Goal: Task Accomplishment & Management: Complete application form

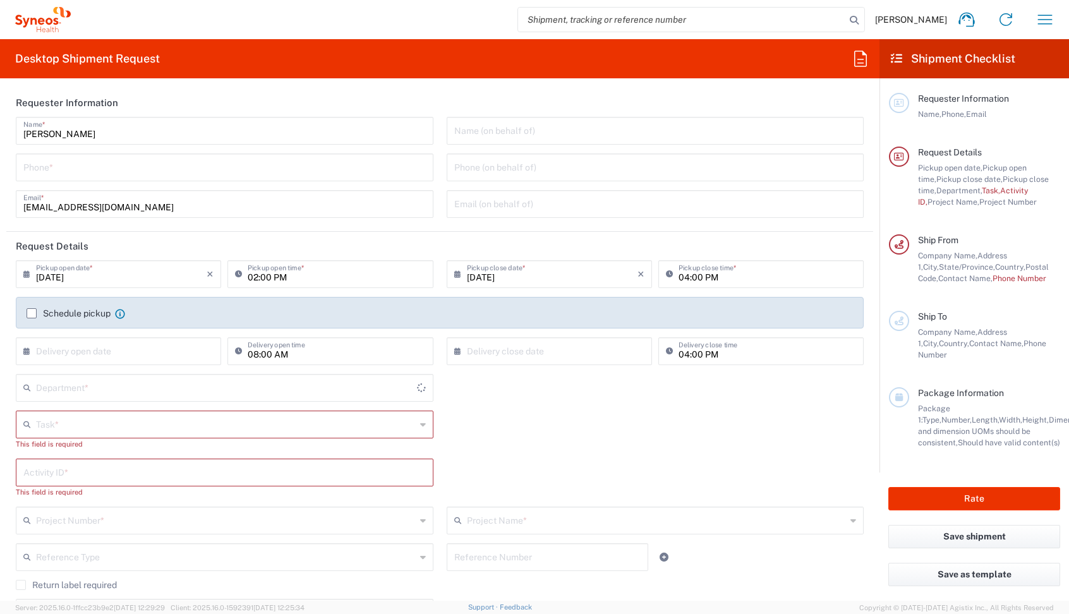
type input "4510"
type input "Syneos Health, LLC-[GEOGRAPHIC_DATA] [GEOGRAPHIC_DATA] [GEOGRAPHIC_DATA]"
click at [1041, 20] on icon "button" at bounding box center [1045, 19] width 20 height 20
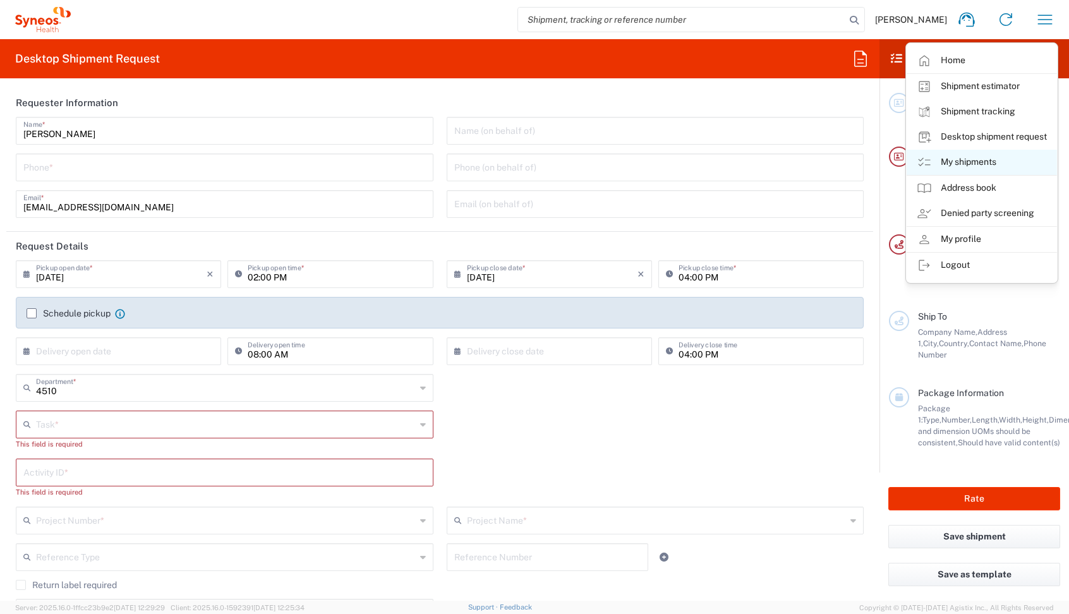
click at [956, 157] on link "My shipments" at bounding box center [982, 162] width 150 height 25
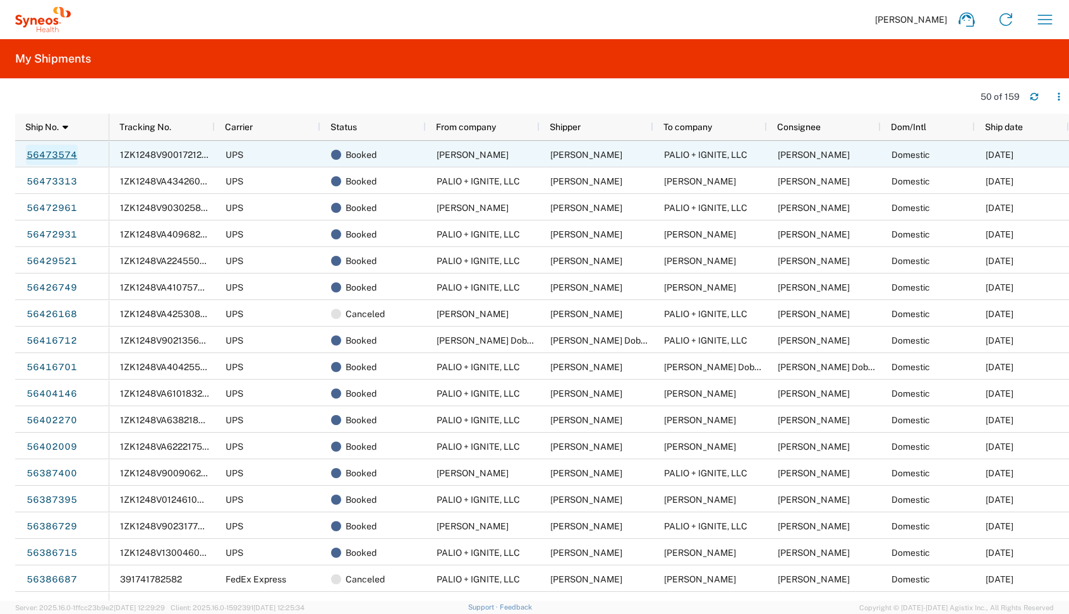
click at [53, 153] on link "56473574" at bounding box center [52, 155] width 52 height 20
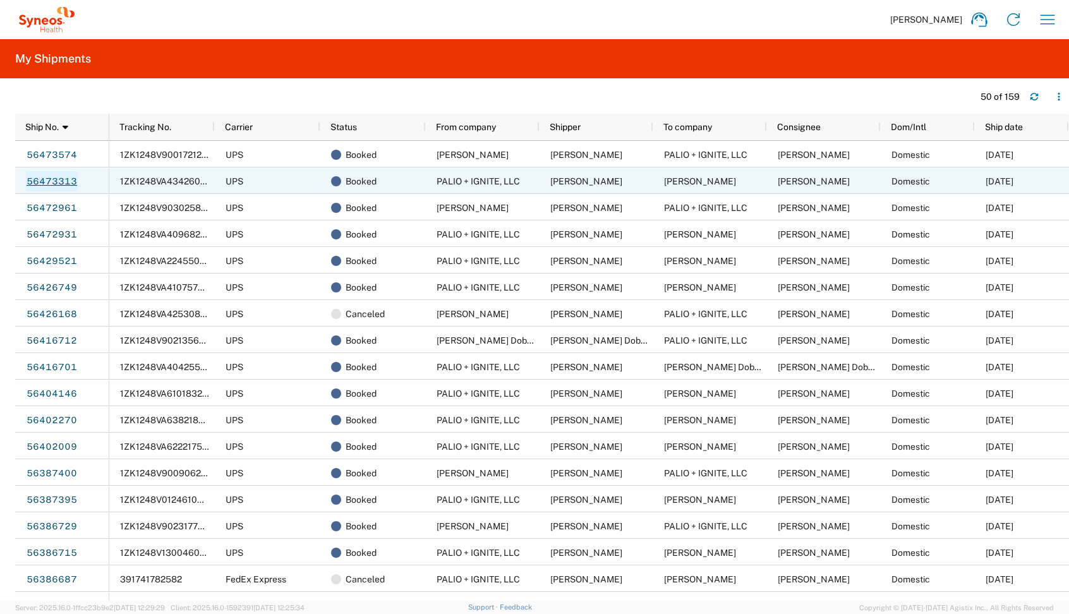
click at [44, 179] on link "56473313" at bounding box center [52, 181] width 52 height 20
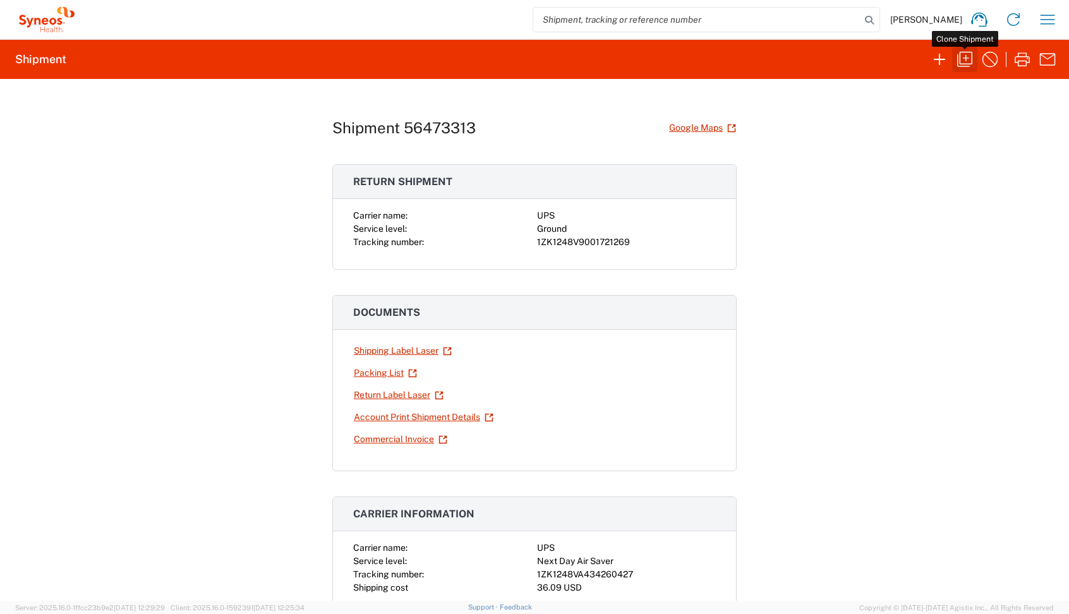
click at [959, 60] on icon "button" at bounding box center [965, 59] width 20 height 20
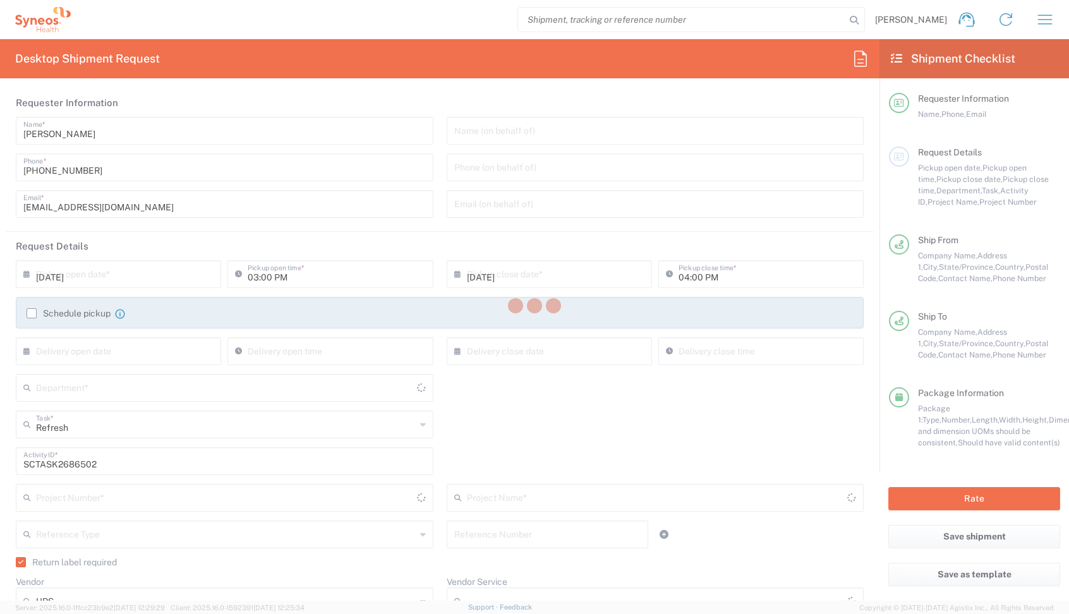
type input "[US_STATE]"
type input "USD"
type input "4510"
type input "4510 DEPARTMENTAL EXPENSE"
type input "[US_STATE]"
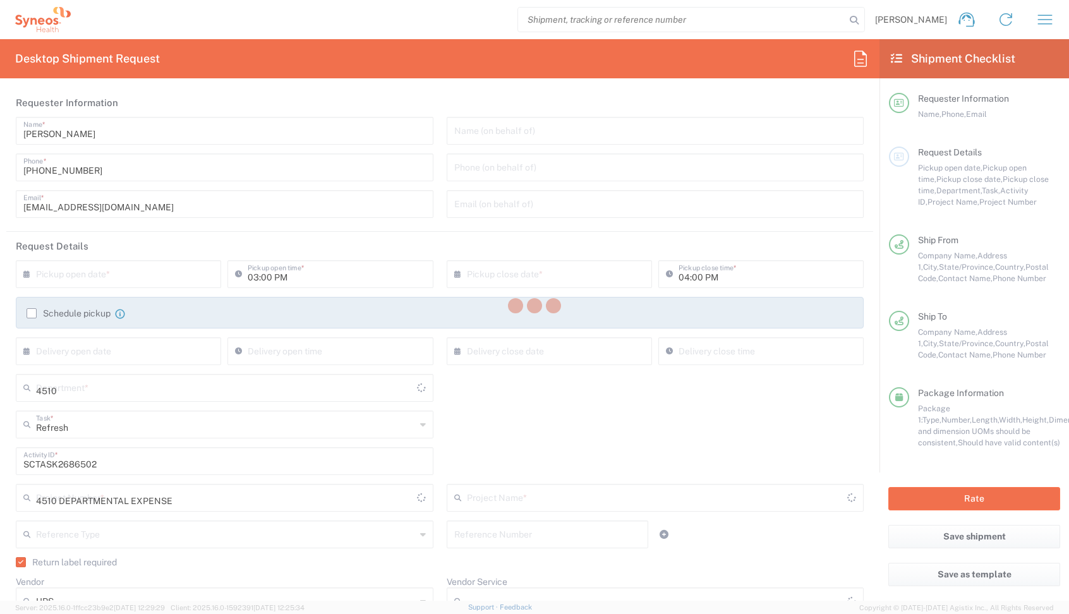
type input "Medium Box"
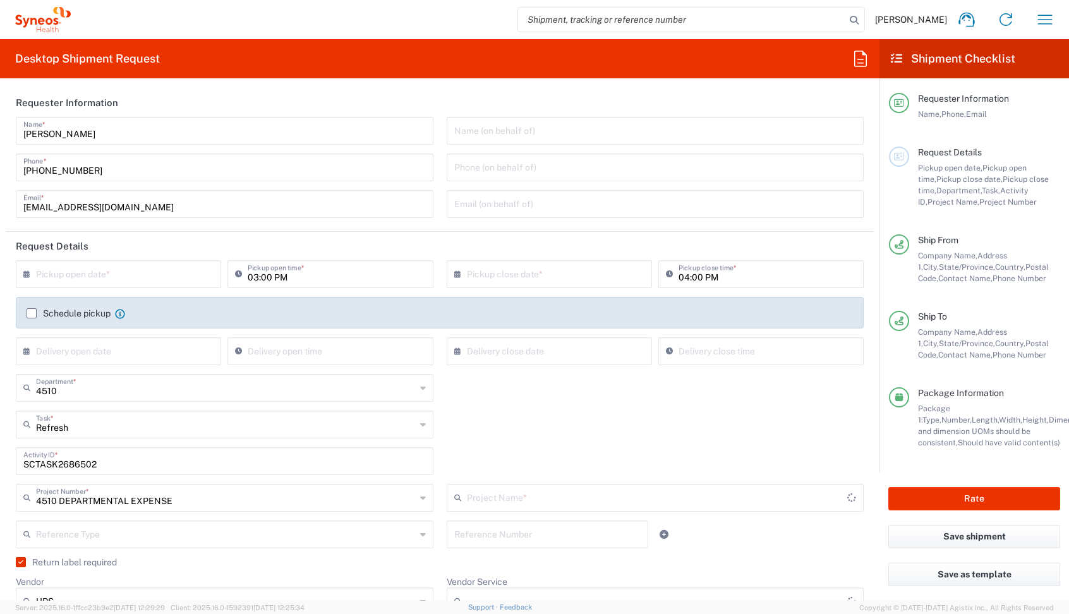
type input "Ground"
type input "4510 DEPARTMENTAL EXPENSE"
drag, startPoint x: 111, startPoint y: 468, endPoint x: -18, endPoint y: 447, distance: 130.1
click at [0, 447] on html "[PERSON_NAME] Home Shipment estimator Shipment tracking Desktop shipment reques…" at bounding box center [534, 307] width 1069 height 614
paste input "73"
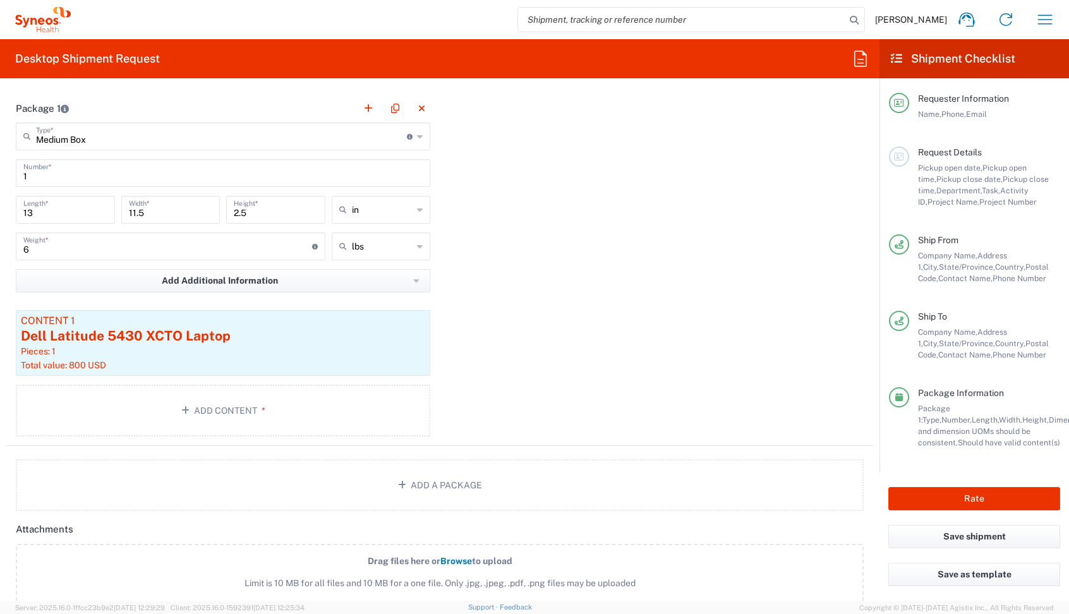
scroll to position [1280, 0]
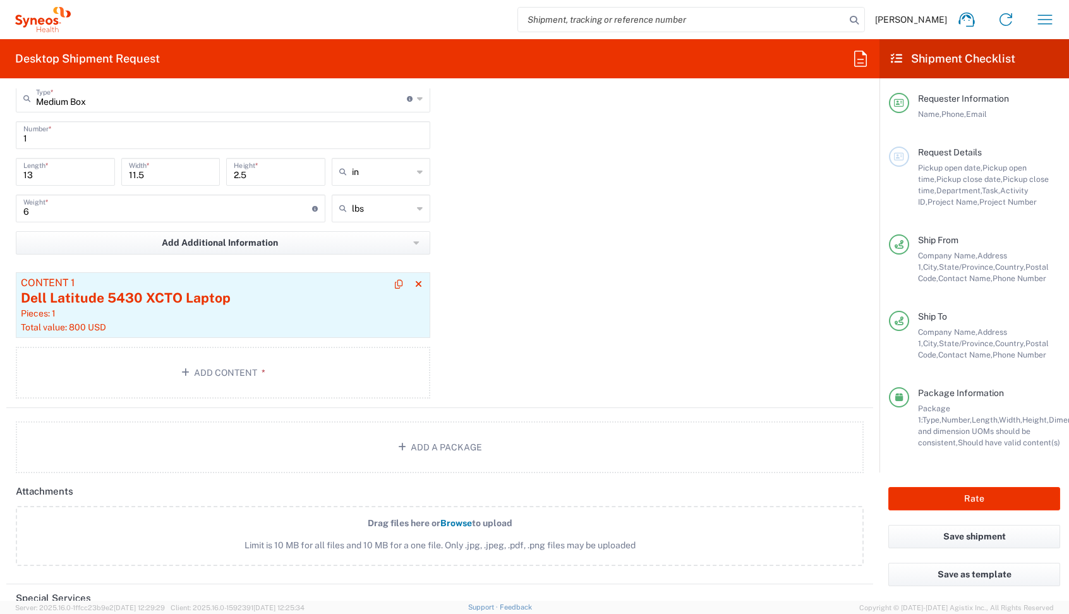
type input "SCTASK2686573"
click at [247, 307] on div "Dell Latitude 5430 XCTO Laptop" at bounding box center [223, 298] width 404 height 19
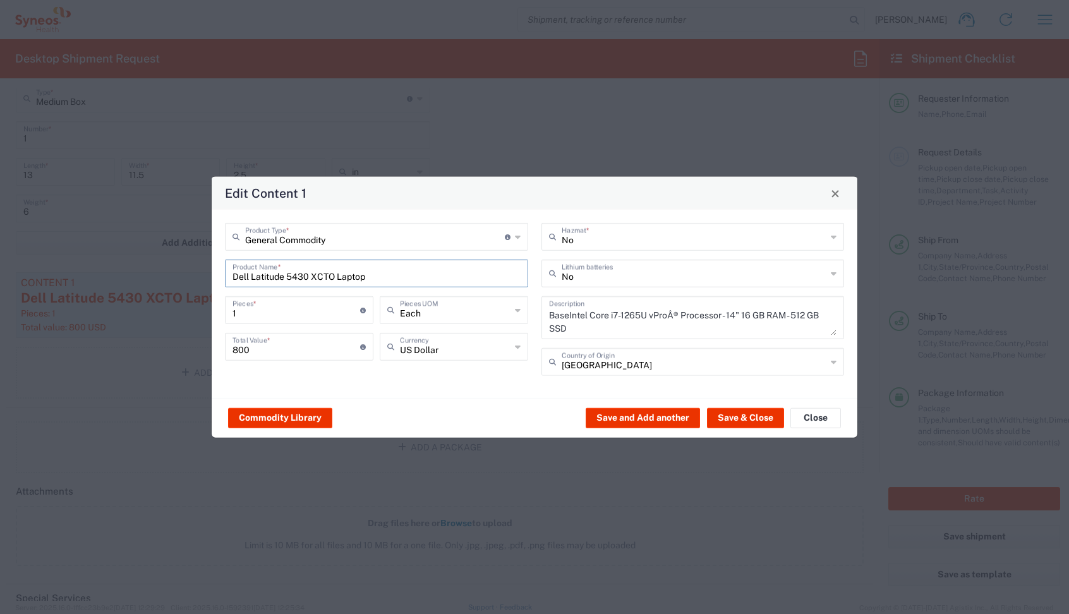
drag, startPoint x: 380, startPoint y: 275, endPoint x: -18, endPoint y: 223, distance: 401.5
click at [0, 223] on html "[PERSON_NAME] Home Shipment estimator Shipment tracking Desktop shipment reques…" at bounding box center [534, 307] width 1069 height 614
type input "l"
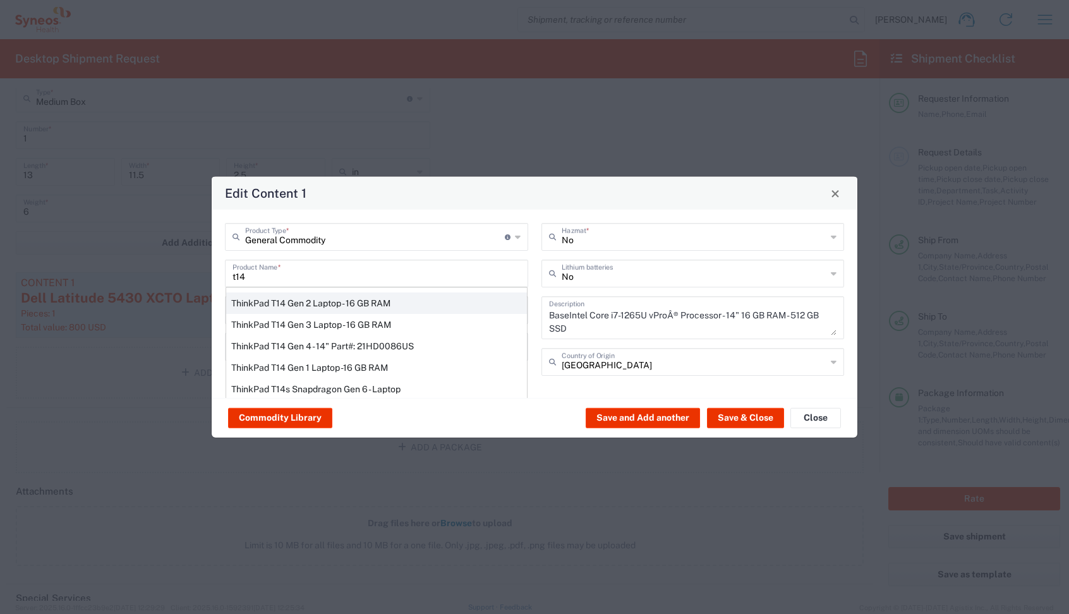
click at [269, 302] on div "ThinkPad T14 Gen 2 Laptop - 16 GB RAM" at bounding box center [376, 303] width 301 height 21
type input "ThinkPad T14 Gen 2 Laptop - 16 GB RAM"
type input "Yes"
type textarea "Intel Core i7-1156G7 vProÂ® Processor - 14"- 16 GB RAM - 512 GB SSD"
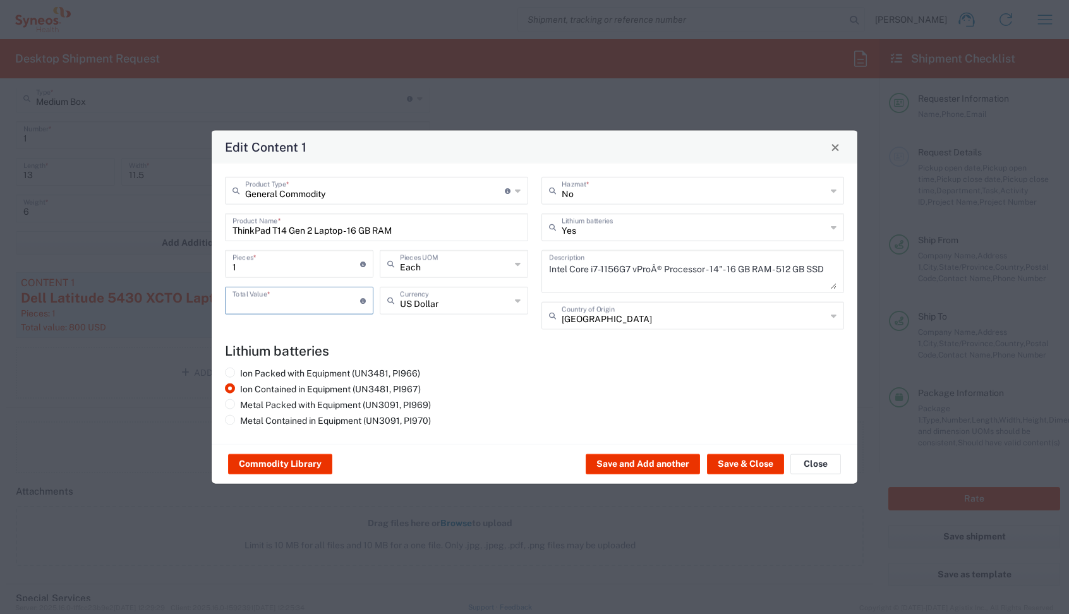
click at [269, 310] on input "number" at bounding box center [297, 300] width 128 height 22
type input "600"
click at [747, 467] on button "Save & Close" at bounding box center [745, 464] width 77 height 20
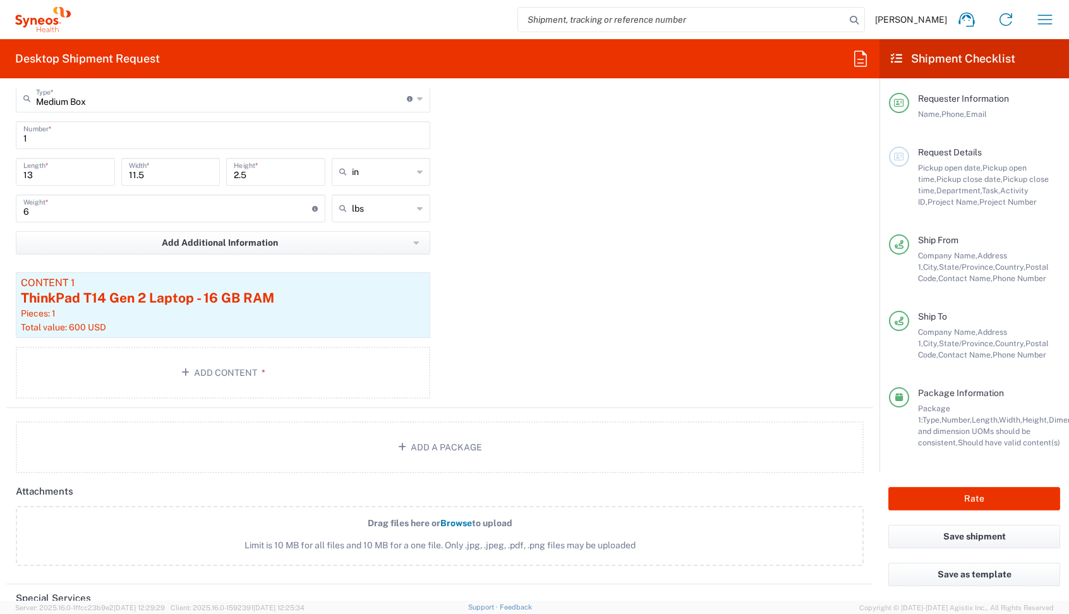
scroll to position [1522, 0]
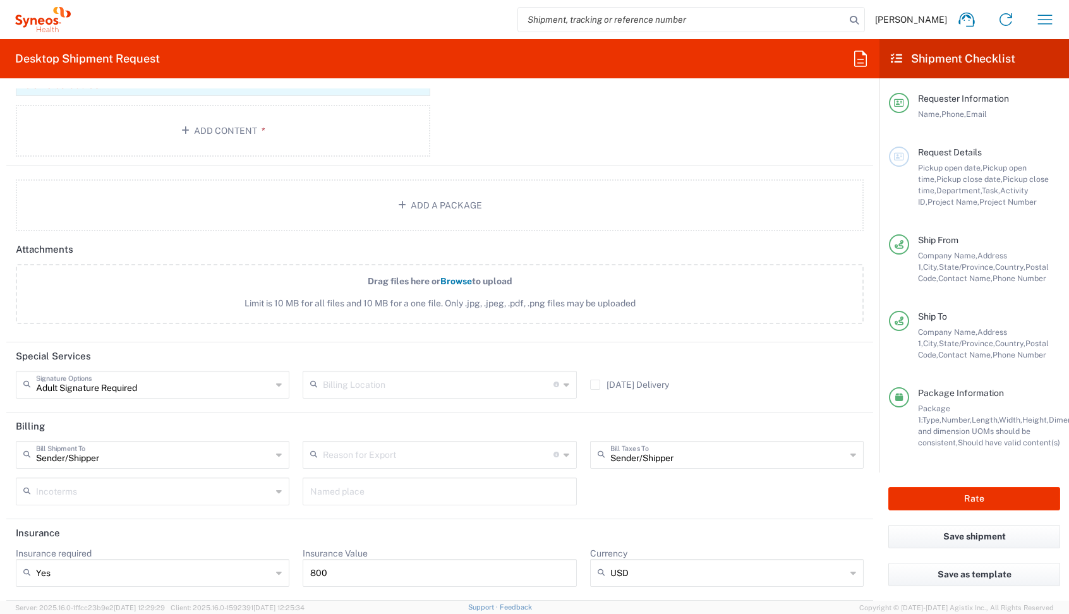
drag, startPoint x: 321, startPoint y: 572, endPoint x: 180, endPoint y: 567, distance: 141.0
click at [180, 567] on div "Insurance required Yes Yes No Insurance Value 800 Currency USD USD ADP AED AFN …" at bounding box center [439, 572] width 861 height 48
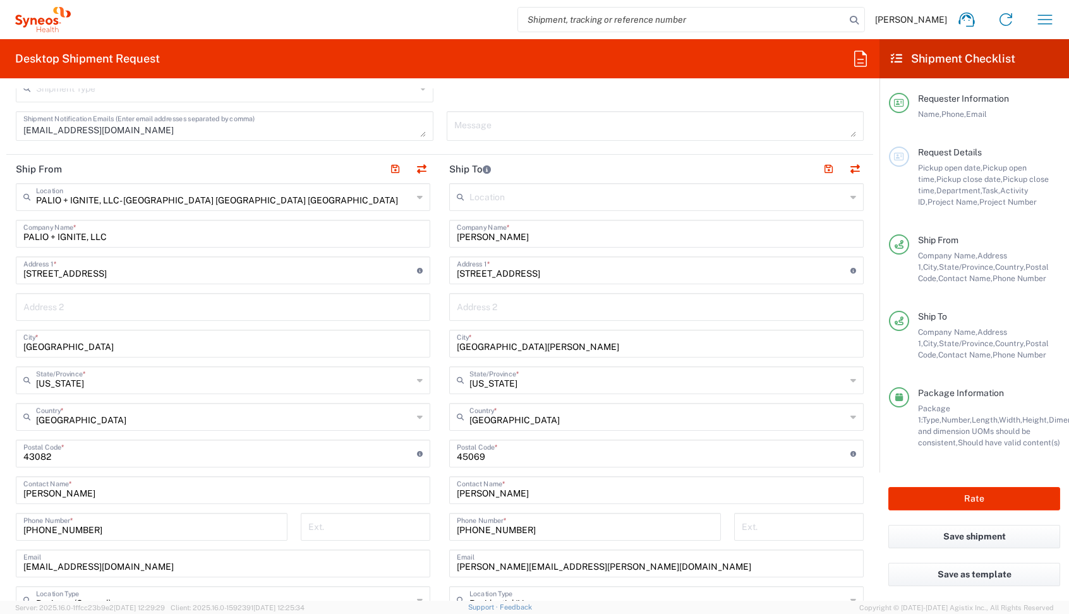
scroll to position [529, 0]
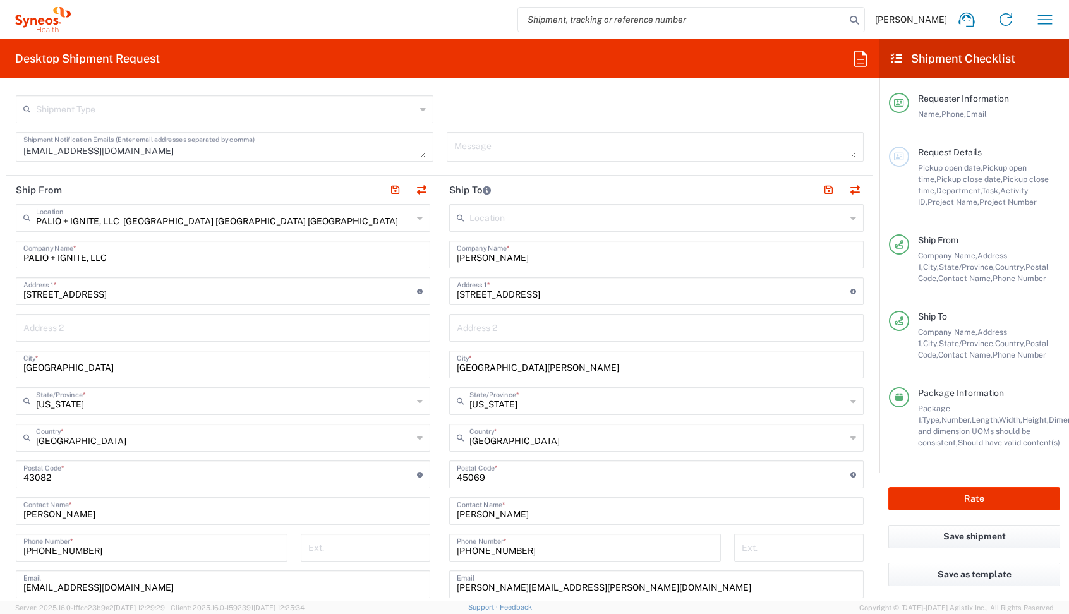
type input "600"
drag, startPoint x: 533, startPoint y: 260, endPoint x: 392, endPoint y: 245, distance: 142.3
click at [382, 243] on div "Ship From PALIO + IGNITE, LLC- [GEOGRAPHIC_DATA] [GEOGRAPHIC_DATA] [GEOGRAPHIC_…" at bounding box center [439, 458] width 867 height 564
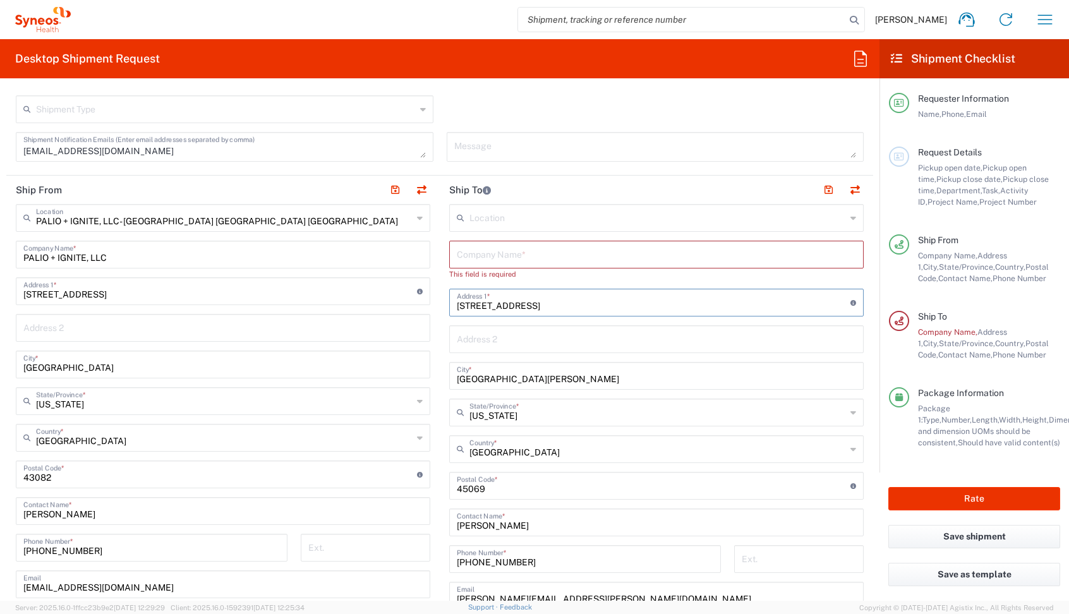
drag, startPoint x: 538, startPoint y: 299, endPoint x: 418, endPoint y: 297, distance: 120.1
click at [418, 297] on div "Ship From PALIO + IGNITE, LLC- [GEOGRAPHIC_DATA] [GEOGRAPHIC_DATA] [GEOGRAPHIC_…" at bounding box center [439, 464] width 867 height 576
drag, startPoint x: 554, startPoint y: 310, endPoint x: 346, endPoint y: 305, distance: 207.3
click at [361, 307] on div "Ship From PALIO + IGNITE, LLC- [GEOGRAPHIC_DATA] [GEOGRAPHIC_DATA] [GEOGRAPHIC_…" at bounding box center [439, 464] width 867 height 576
drag, startPoint x: 517, startPoint y: 384, endPoint x: 349, endPoint y: 372, distance: 168.5
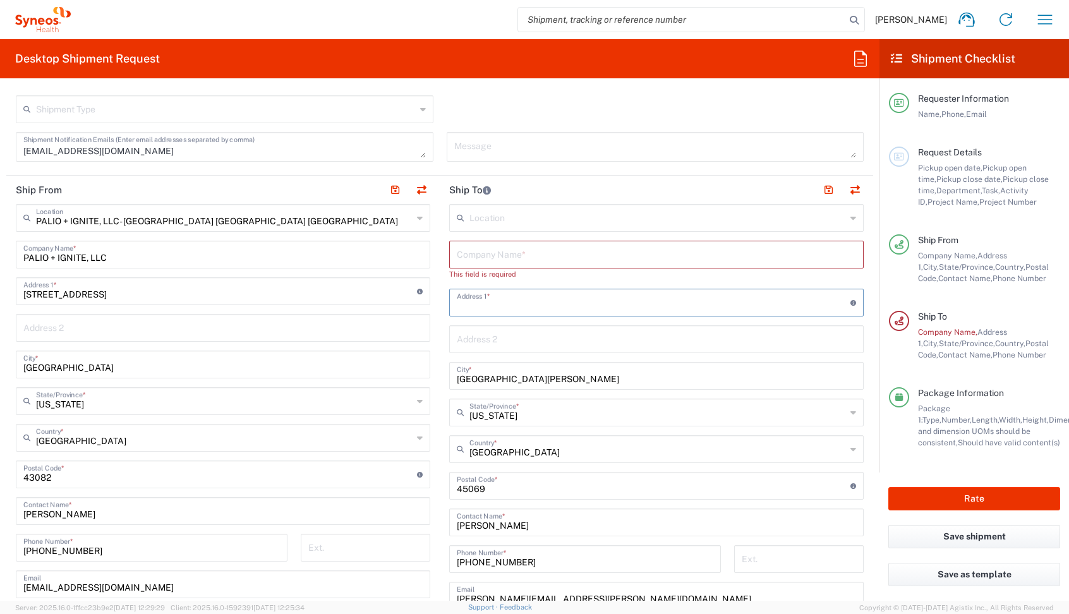
click at [354, 372] on div "Ship From PALIO + IGNITE, LLC- [GEOGRAPHIC_DATA] [GEOGRAPHIC_DATA] [GEOGRAPHIC_…" at bounding box center [439, 464] width 867 height 576
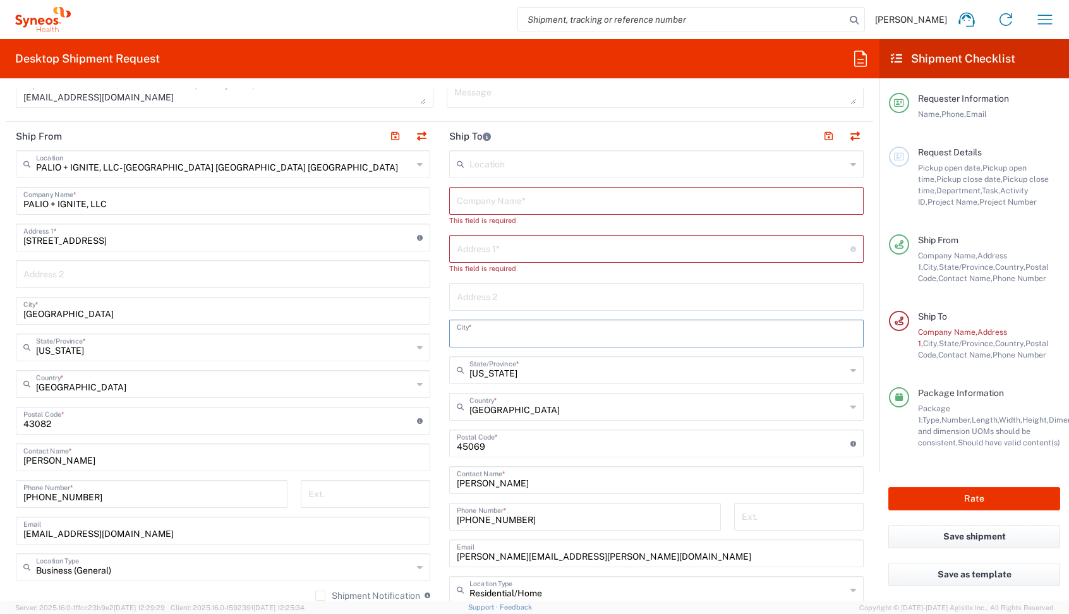
scroll to position [584, 0]
drag, startPoint x: 496, startPoint y: 448, endPoint x: 397, endPoint y: 448, distance: 98.6
click at [404, 448] on div "Ship From PALIO + IGNITE, LLC- [GEOGRAPHIC_DATA] [GEOGRAPHIC_DATA] [GEOGRAPHIC_…" at bounding box center [439, 414] width 867 height 587
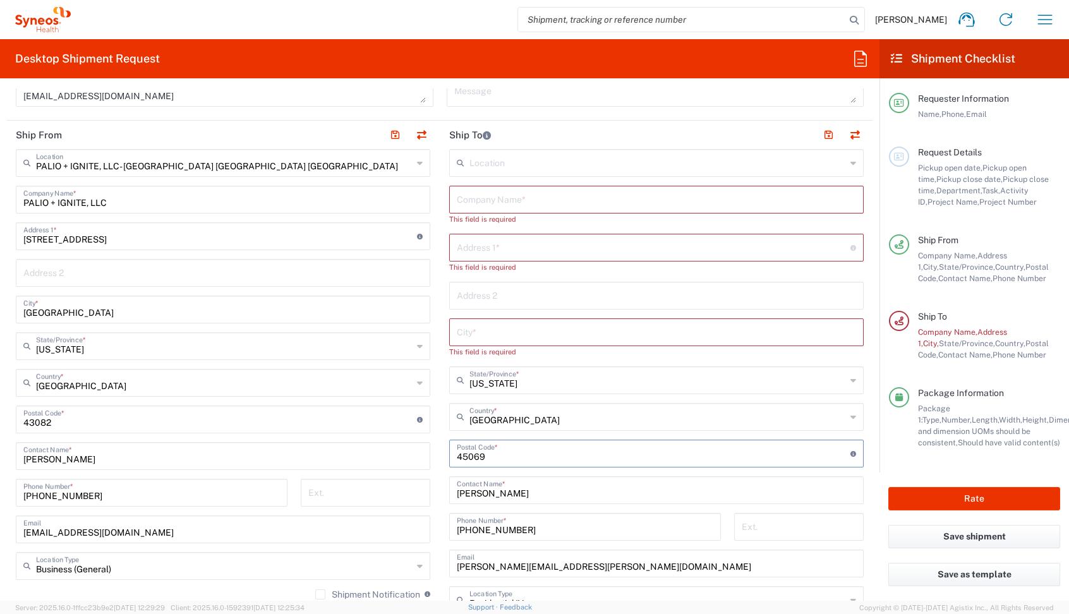
drag, startPoint x: 484, startPoint y: 456, endPoint x: 408, endPoint y: 455, distance: 75.8
click at [418, 456] on div "Ship From PALIO + IGNITE, LLC- [GEOGRAPHIC_DATA] [GEOGRAPHIC_DATA] [GEOGRAPHIC_…" at bounding box center [439, 420] width 867 height 598
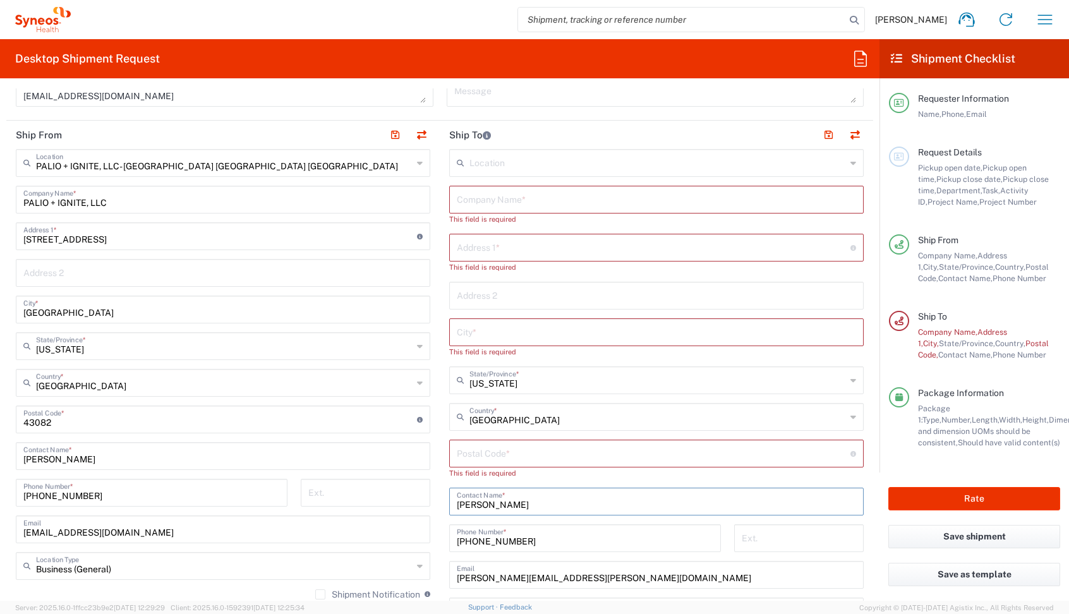
drag, startPoint x: 543, startPoint y: 488, endPoint x: 400, endPoint y: 488, distance: 143.4
click at [390, 488] on div "Ship From PALIO + IGNITE, LLC- [GEOGRAPHIC_DATA] [GEOGRAPHIC_DATA] [GEOGRAPHIC_…" at bounding box center [439, 426] width 867 height 610
drag, startPoint x: 528, startPoint y: 506, endPoint x: 377, endPoint y: 503, distance: 151.0
click at [390, 504] on div "Ship From PALIO + IGNITE, LLC- [GEOGRAPHIC_DATA] [GEOGRAPHIC_DATA] [GEOGRAPHIC_…" at bounding box center [439, 426] width 867 height 610
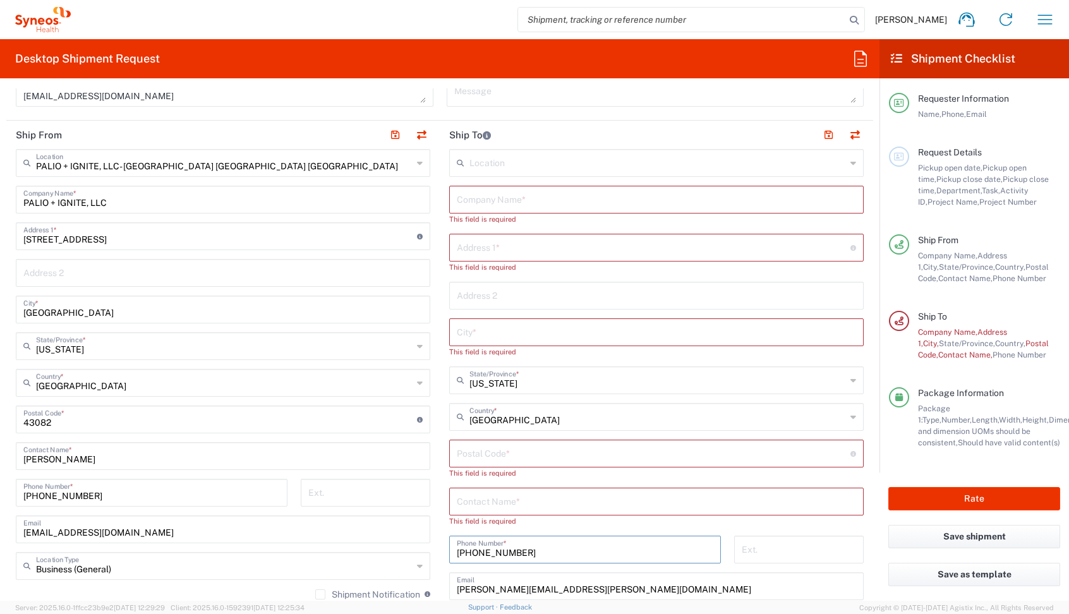
drag, startPoint x: 516, startPoint y: 540, endPoint x: 322, endPoint y: 531, distance: 193.6
click at [330, 533] on div "Ship From PALIO + IGNITE, LLC- [GEOGRAPHIC_DATA] [GEOGRAPHIC_DATA] [GEOGRAPHIC_…" at bounding box center [439, 431] width 867 height 621
drag, startPoint x: 517, startPoint y: 552, endPoint x: 257, endPoint y: 530, distance: 261.9
click at [267, 532] on div "Ship From PALIO + IGNITE, LLC- [GEOGRAPHIC_DATA] [GEOGRAPHIC_DATA] [GEOGRAPHIC_…" at bounding box center [439, 431] width 867 height 621
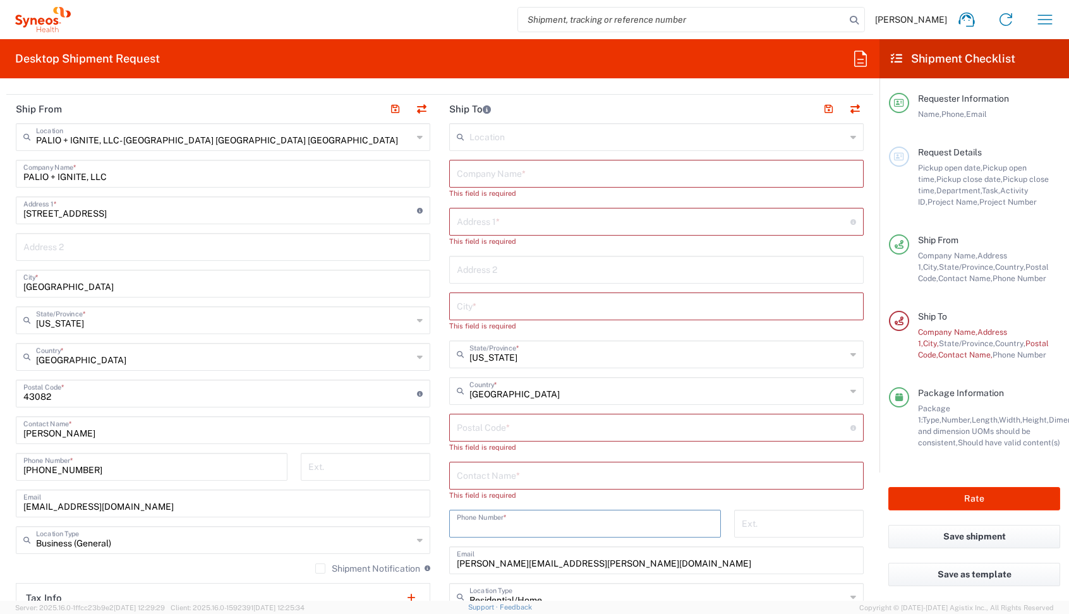
scroll to position [619, 0]
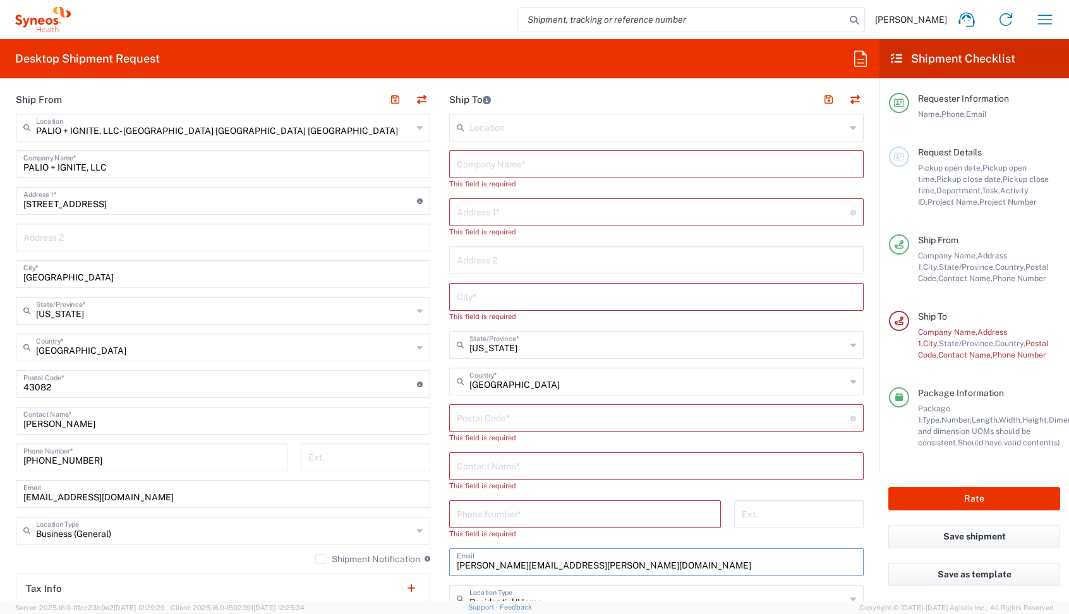
drag, startPoint x: 615, startPoint y: 557, endPoint x: 352, endPoint y: 554, distance: 262.9
click at [368, 556] on div "Ship From PALIO + IGNITE, LLC- [GEOGRAPHIC_DATA] [GEOGRAPHIC_DATA] [GEOGRAPHIC_…" at bounding box center [439, 401] width 867 height 632
drag, startPoint x: 619, startPoint y: 571, endPoint x: 317, endPoint y: 526, distance: 305.2
click at [320, 526] on div "Ship From PALIO + IGNITE, LLC- [GEOGRAPHIC_DATA] [GEOGRAPHIC_DATA] [GEOGRAPHIC_…" at bounding box center [439, 401] width 867 height 632
click at [471, 173] on input "text" at bounding box center [656, 163] width 399 height 22
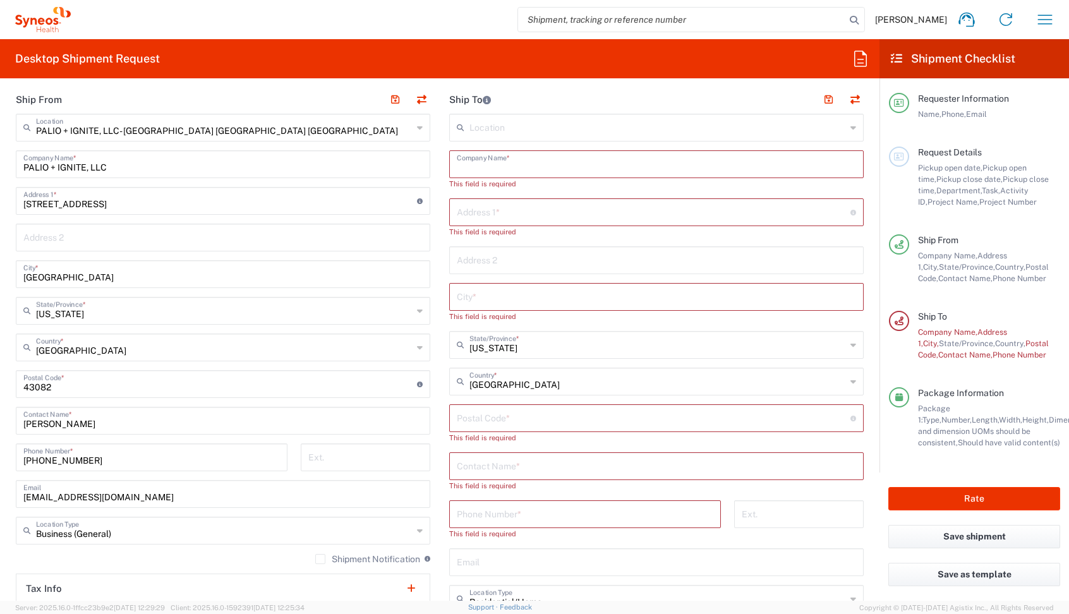
paste input "[PERSON_NAME]"
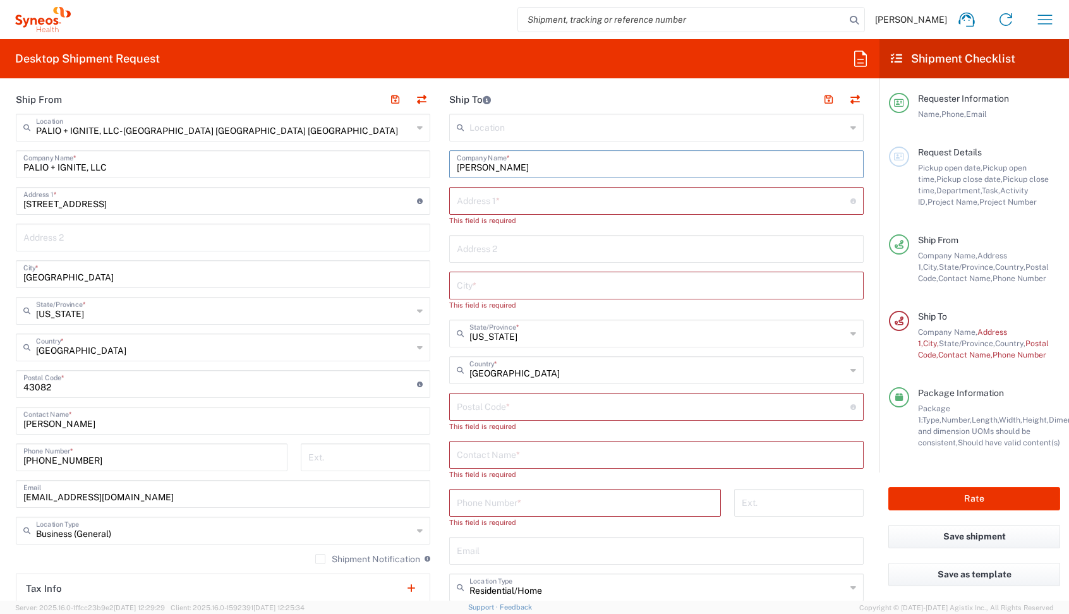
type input "[PERSON_NAME]"
click at [456, 413] on div "Postal Code * Postal Code for [GEOGRAPHIC_DATA] should have the following forma…" at bounding box center [656, 407] width 414 height 28
click at [476, 459] on input "text" at bounding box center [656, 454] width 399 height 22
paste input "[PERSON_NAME]"
type input "[PERSON_NAME]"
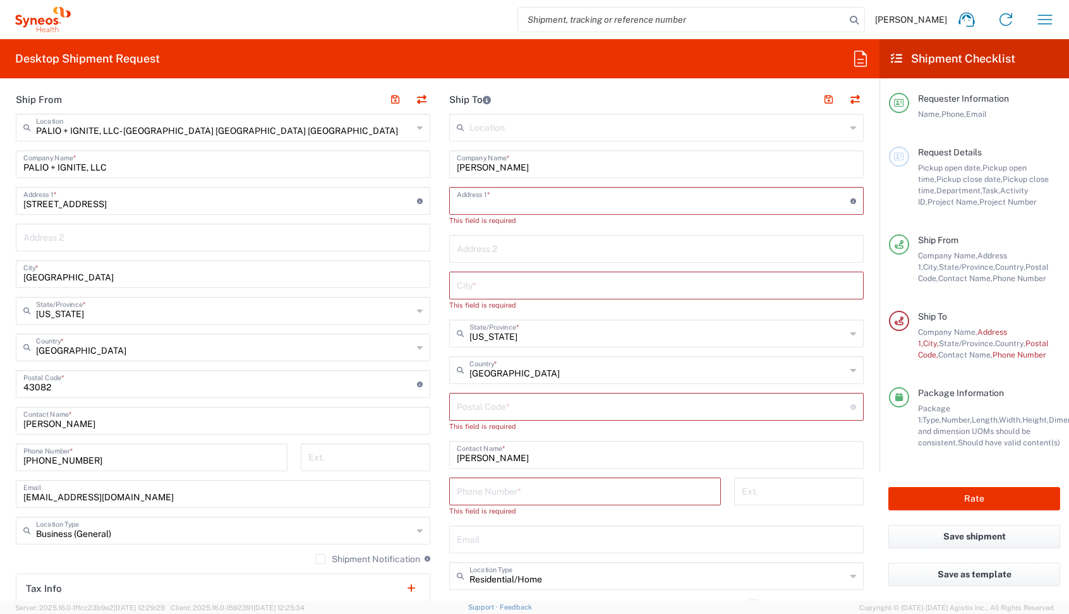
click at [471, 202] on input "text" at bounding box center [654, 200] width 394 height 22
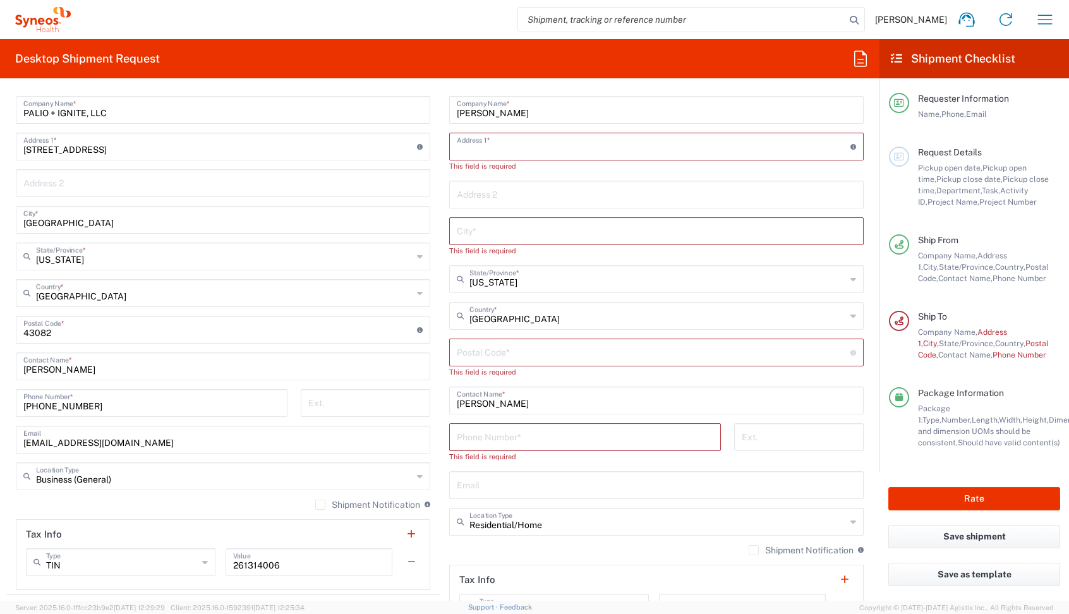
scroll to position [693, 0]
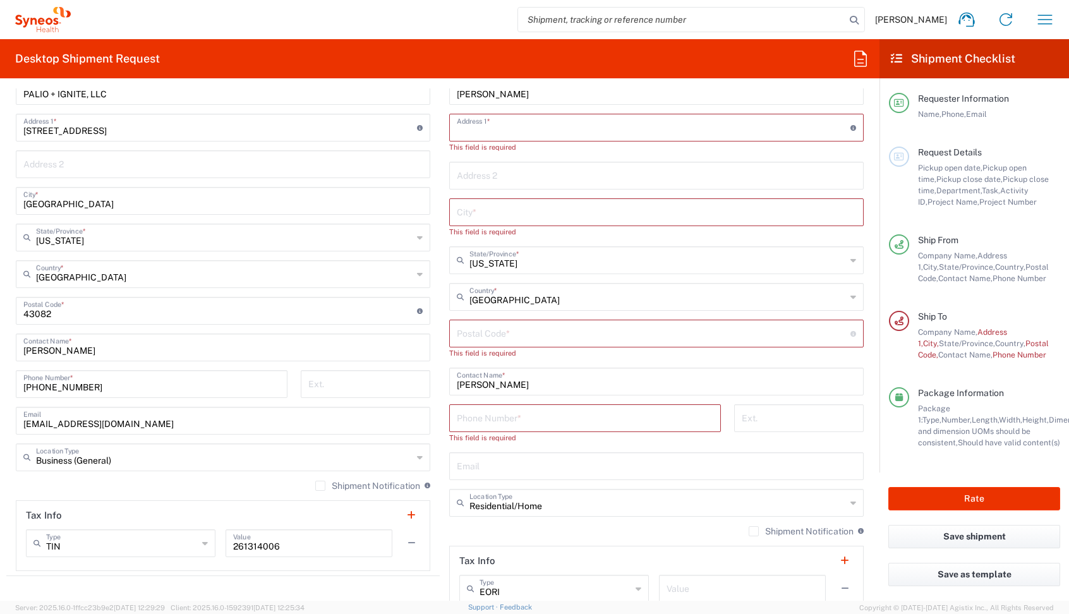
click at [479, 340] on input "undefined" at bounding box center [654, 333] width 394 height 22
paste input "45245"
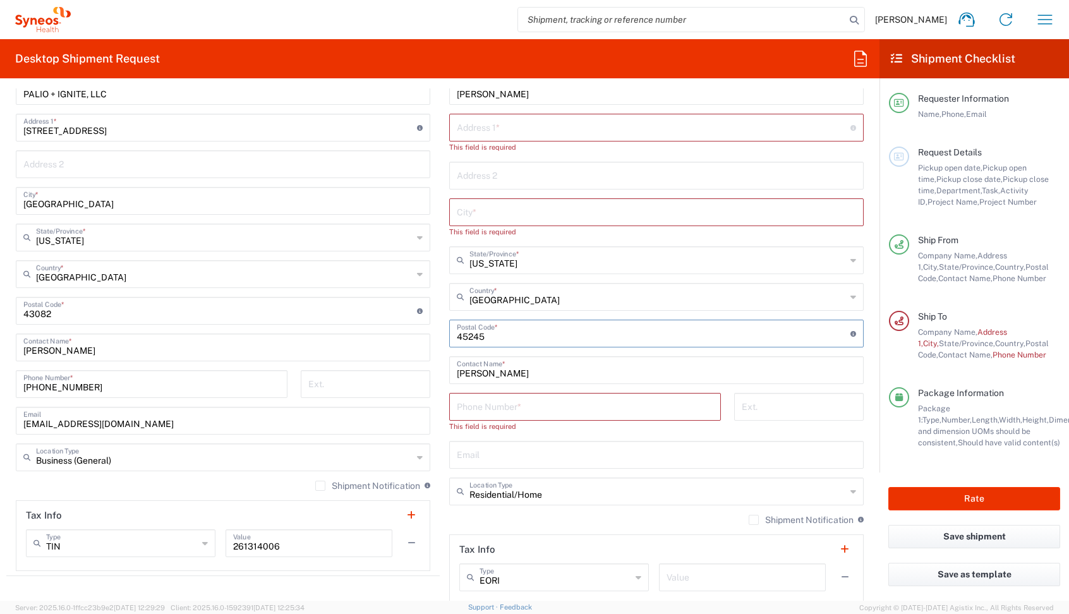
type input "45245"
click at [475, 214] on input "text" at bounding box center [656, 211] width 399 height 22
paste input "[GEOGRAPHIC_DATA]"
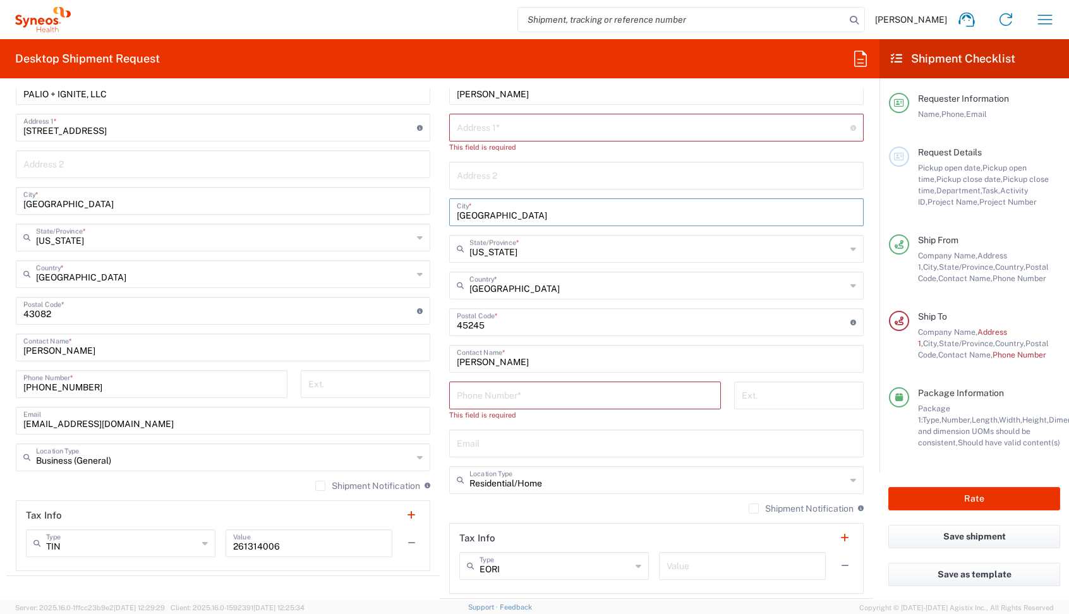
type input "[GEOGRAPHIC_DATA]"
click at [456, 127] on div "Address 1 * For cross streets use street names with '&' or 'and' in between. Fo…" at bounding box center [656, 128] width 414 height 28
click at [492, 127] on input "text" at bounding box center [654, 127] width 394 height 22
paste input "[STREET_ADDRESS]"
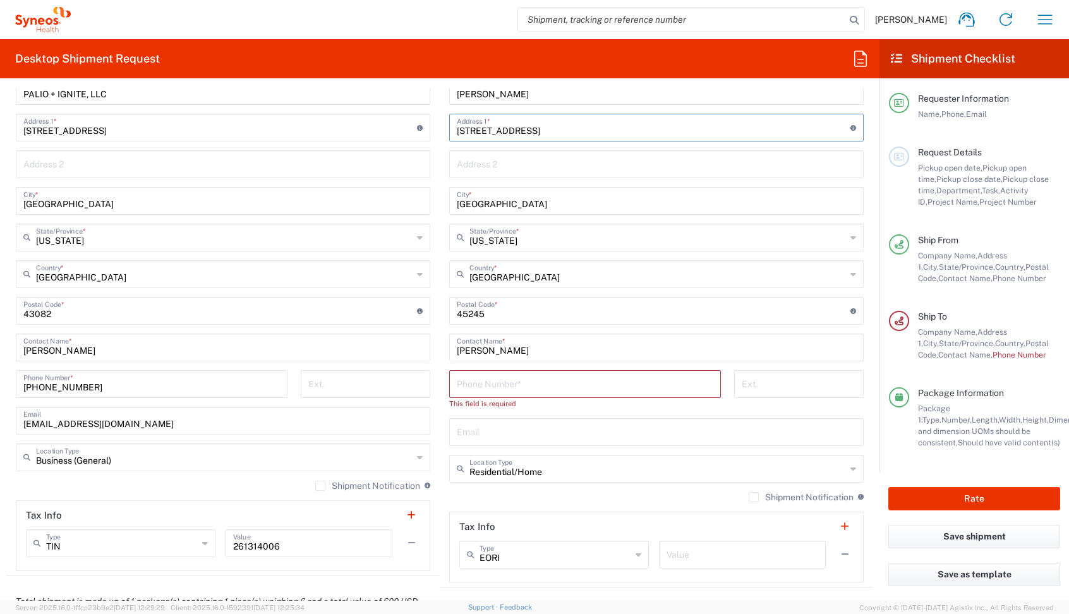
type input "[STREET_ADDRESS]"
click at [461, 378] on input "tel" at bounding box center [585, 383] width 257 height 22
paste input "[PHONE_NUMBER]"
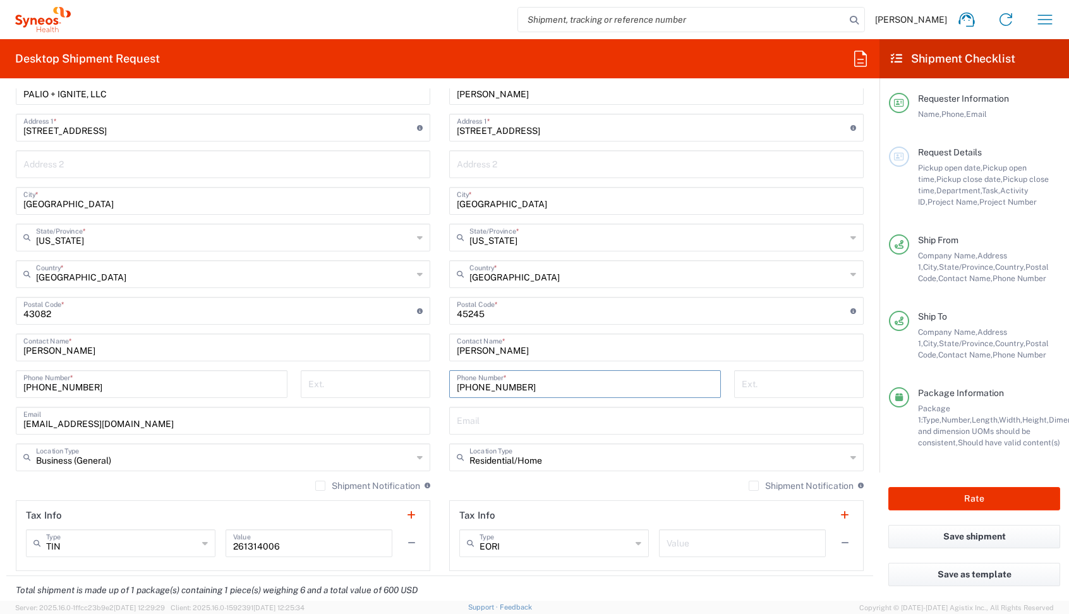
type input "[PHONE_NUMBER]"
click at [464, 421] on input "text" at bounding box center [656, 420] width 399 height 22
paste input "[PERSON_NAME][EMAIL_ADDRESS][DOMAIN_NAME]"
type input "[PERSON_NAME][EMAIL_ADDRESS][DOMAIN_NAME]"
click at [893, 451] on div "Package Information Package 1: Type, Number, Length, Width, Height, Dimension, …" at bounding box center [974, 431] width 171 height 88
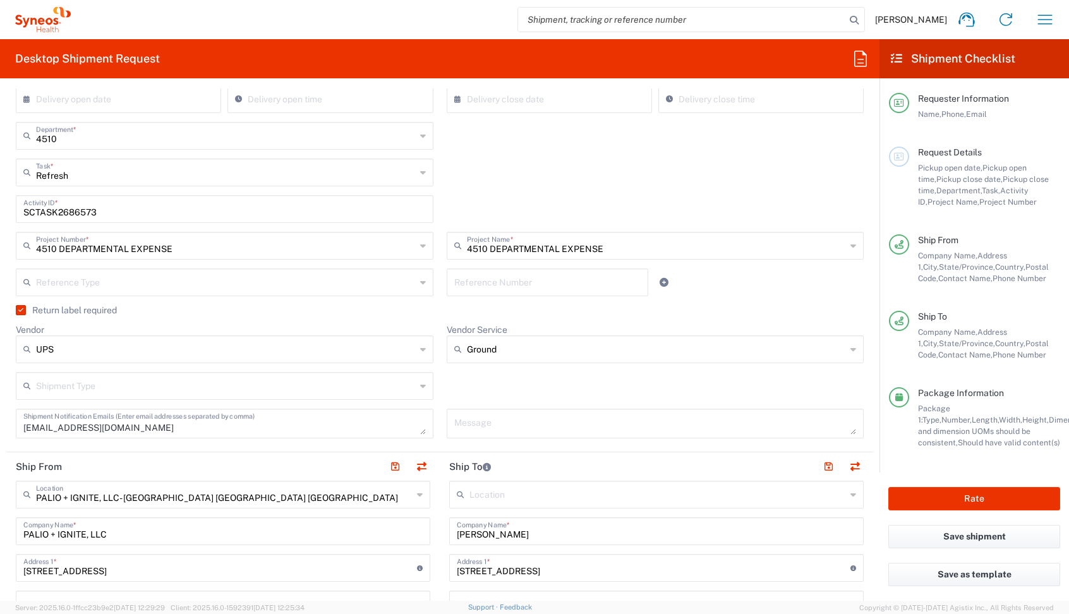
scroll to position [0, 0]
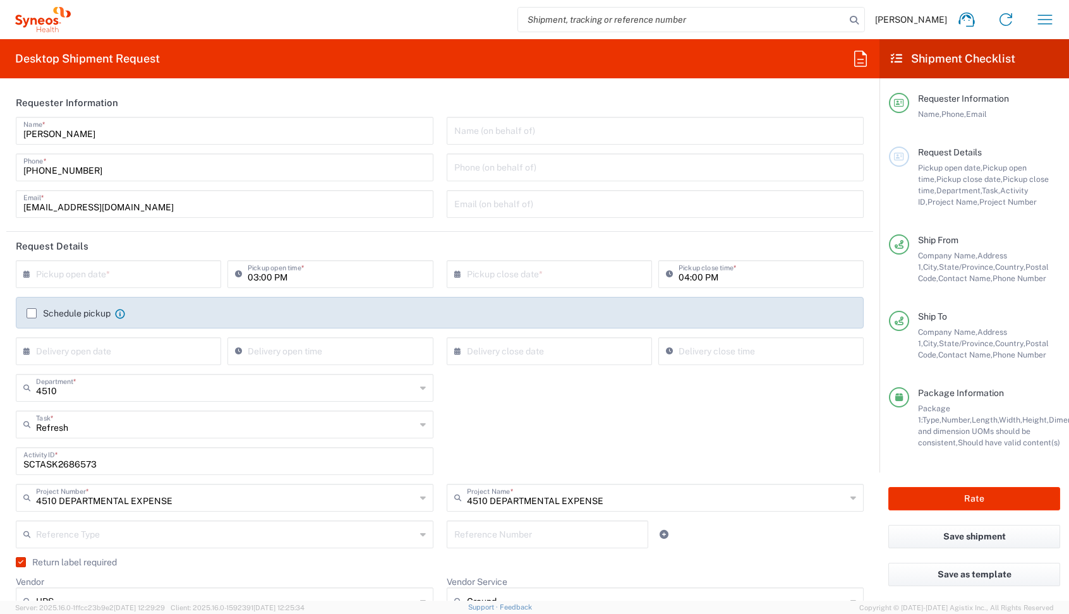
click at [83, 277] on input "text" at bounding box center [121, 273] width 171 height 22
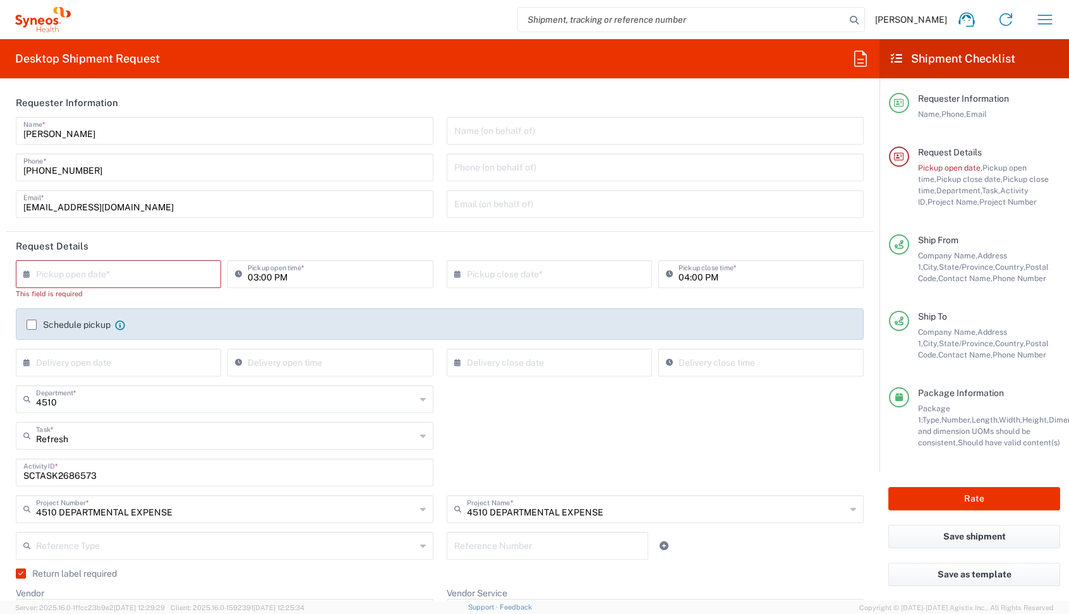
click at [114, 275] on input "text" at bounding box center [121, 273] width 171 height 22
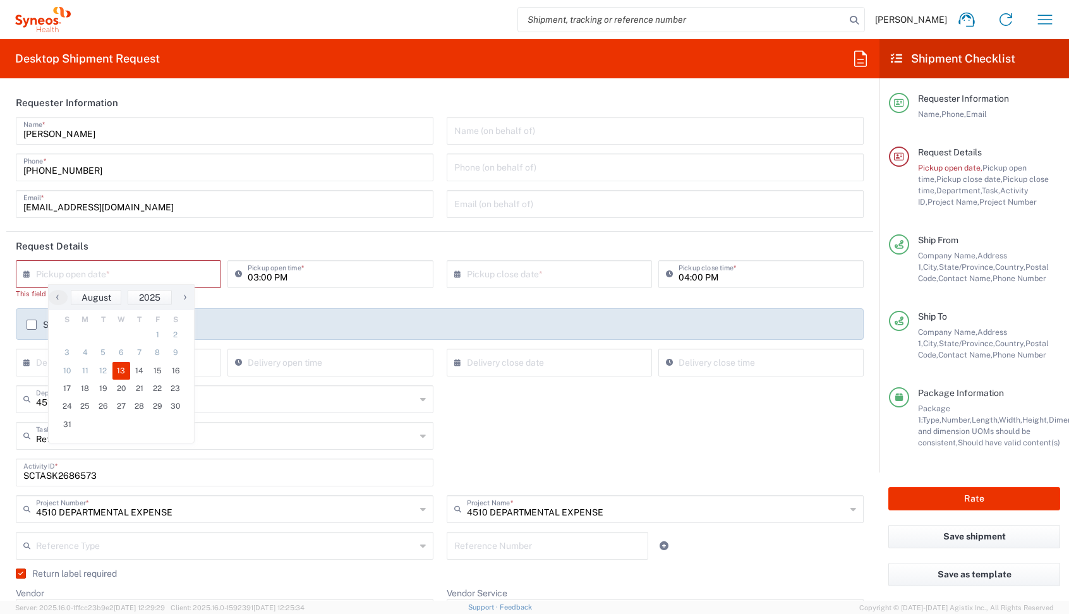
click at [123, 370] on span "13" at bounding box center [121, 371] width 18 height 18
type input "[DATE]"
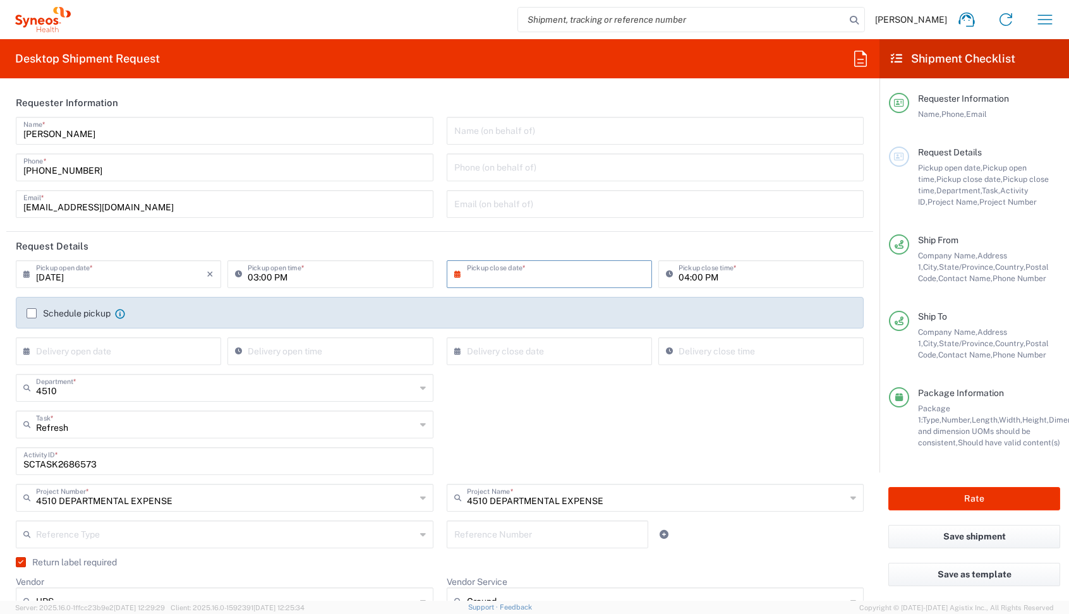
click at [517, 277] on input "text" at bounding box center [552, 273] width 171 height 22
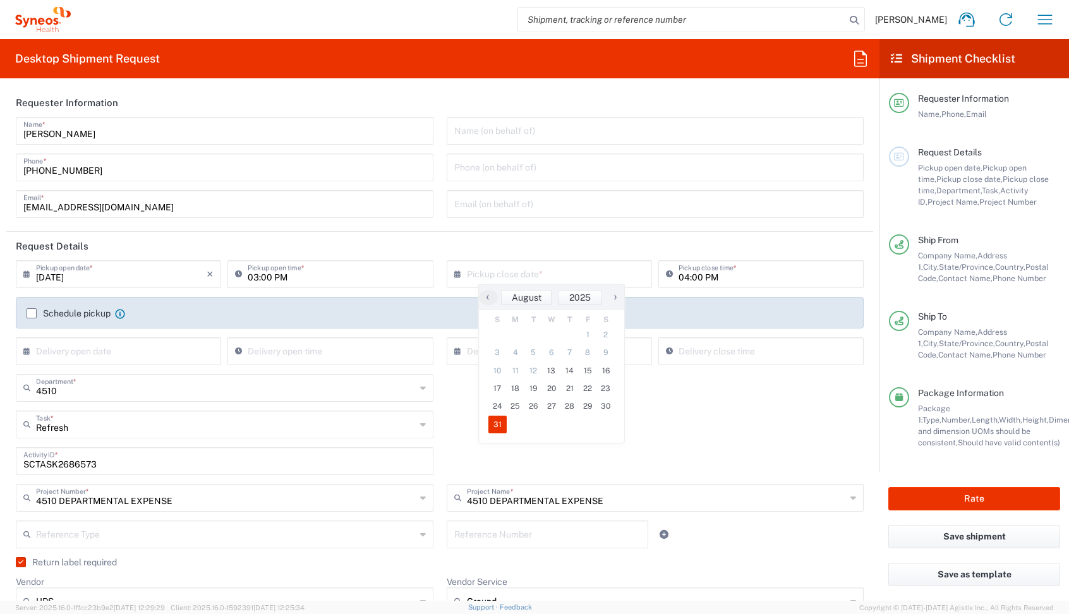
click at [500, 423] on span "31" at bounding box center [497, 425] width 18 height 18
type input "[DATE]"
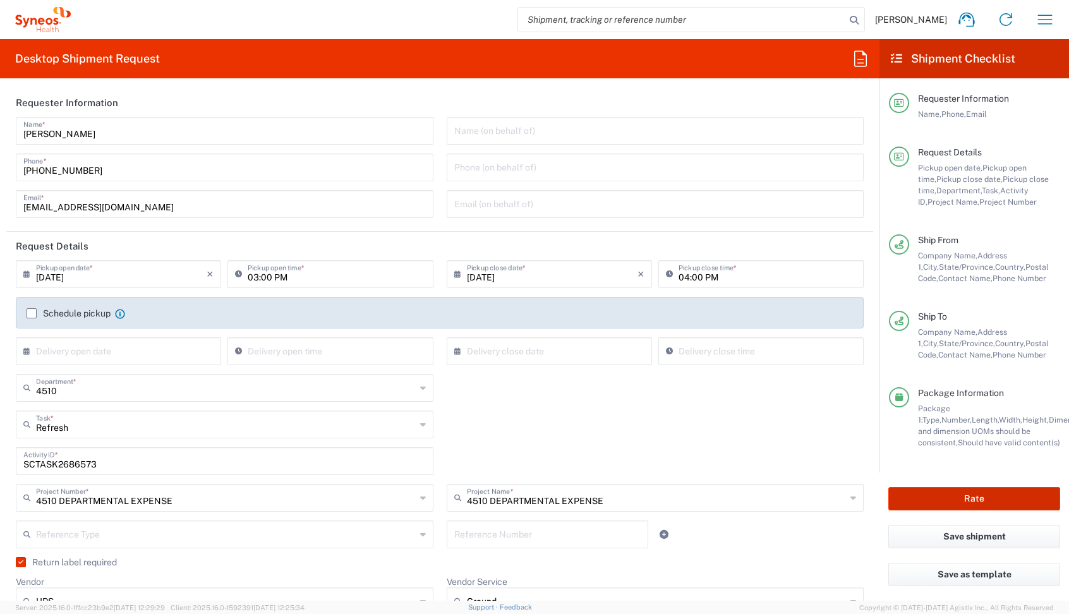
click at [964, 500] on button "Rate" at bounding box center [974, 498] width 172 height 23
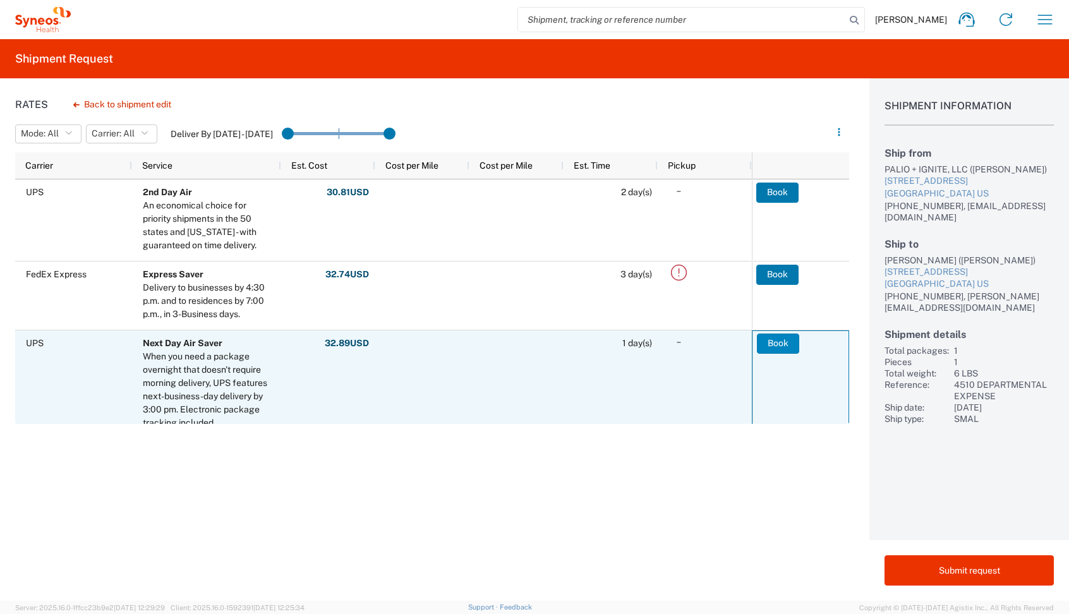
click at [770, 342] on button "Book" at bounding box center [778, 344] width 42 height 20
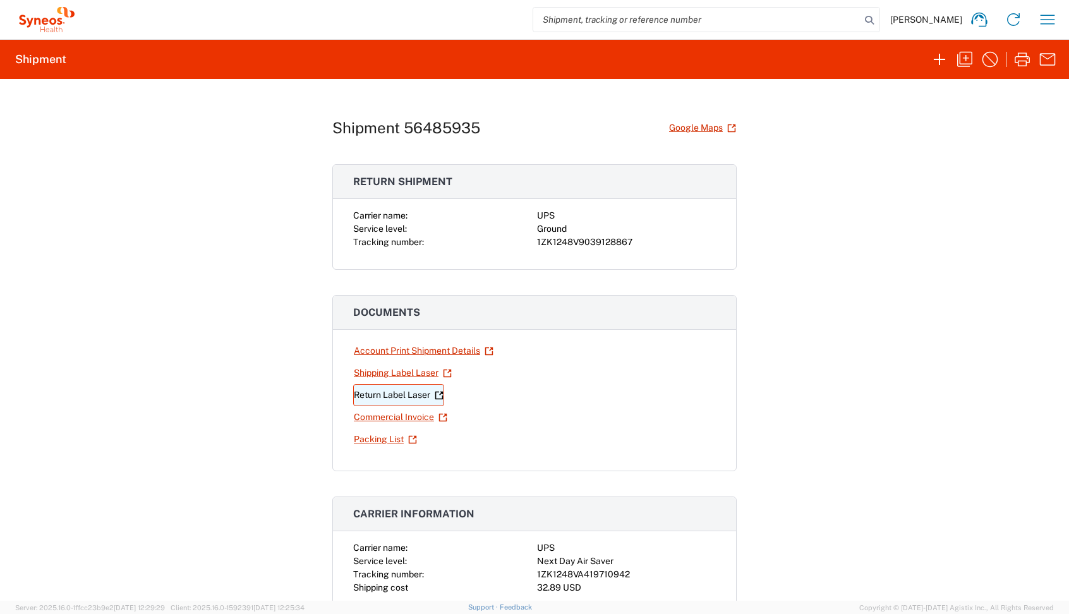
click at [377, 394] on link "Return Label Laser" at bounding box center [398, 395] width 91 height 22
click at [404, 368] on link "Shipping Label Laser" at bounding box center [402, 373] width 99 height 22
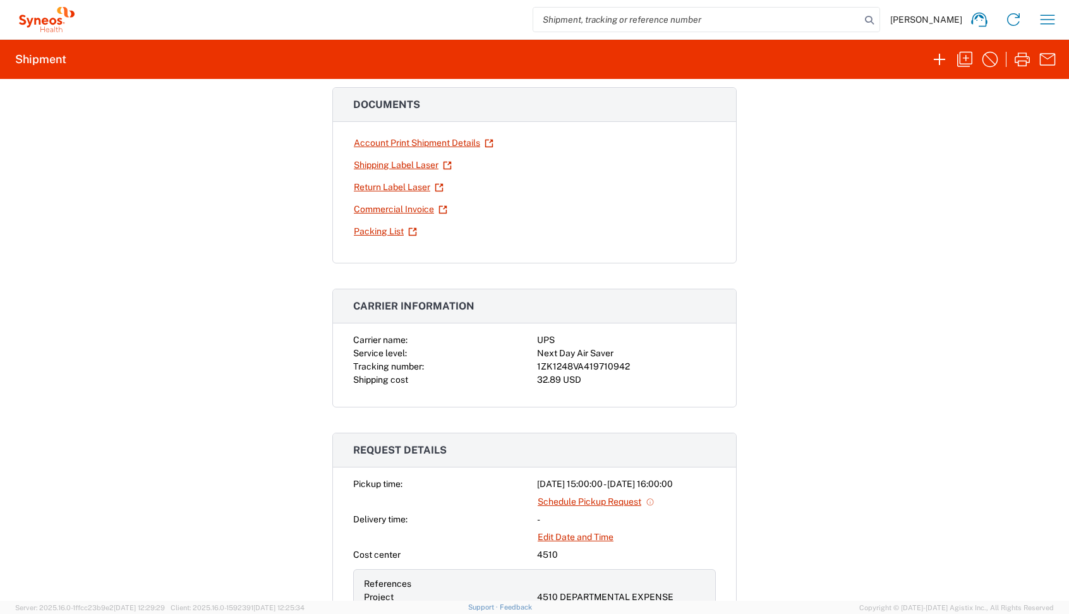
scroll to position [270, 0]
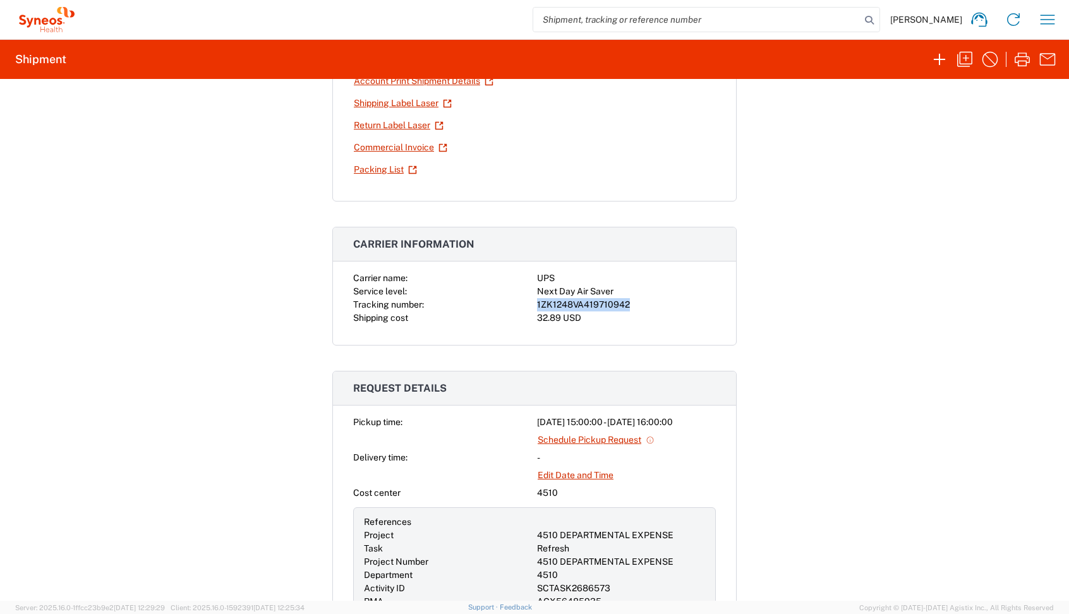
drag, startPoint x: 632, startPoint y: 307, endPoint x: 524, endPoint y: 308, distance: 107.4
click at [524, 308] on div "Carrier name: UPS Service level: Next Day Air Saver Tracking number: 1ZK1248VA4…" at bounding box center [534, 298] width 363 height 53
copy div "1ZK1248VA419710942"
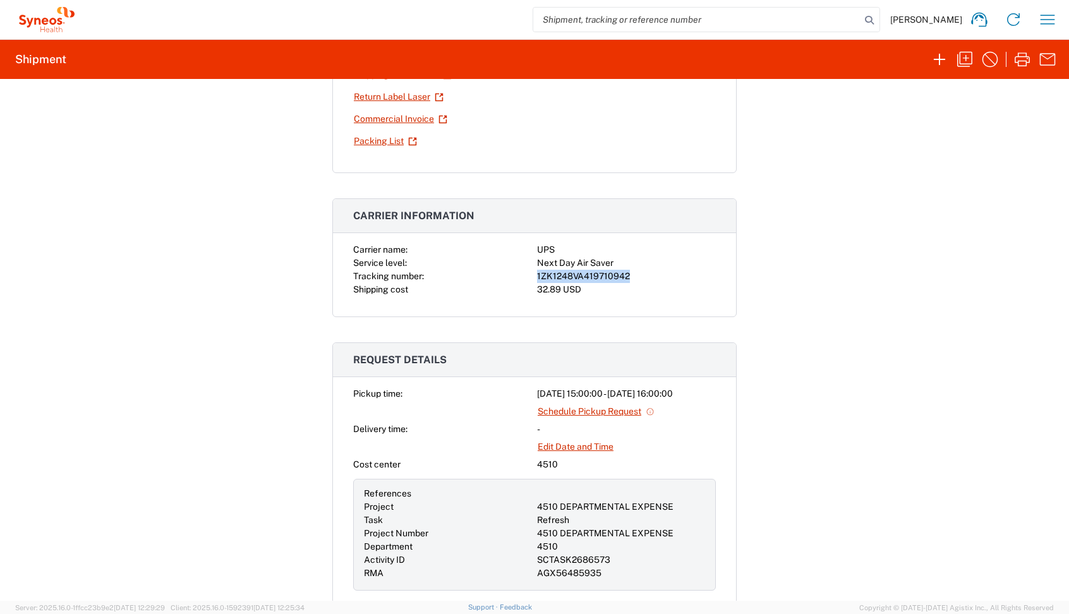
scroll to position [299, 0]
click at [619, 281] on div "1ZK1248VA419710942" at bounding box center [626, 275] width 179 height 13
drag, startPoint x: 632, startPoint y: 276, endPoint x: 537, endPoint y: 280, distance: 94.9
click at [537, 281] on div "1ZK1248VA419710942" at bounding box center [626, 275] width 179 height 13
copy div "1ZK1248VA419710942"
